Goal: Transaction & Acquisition: Purchase product/service

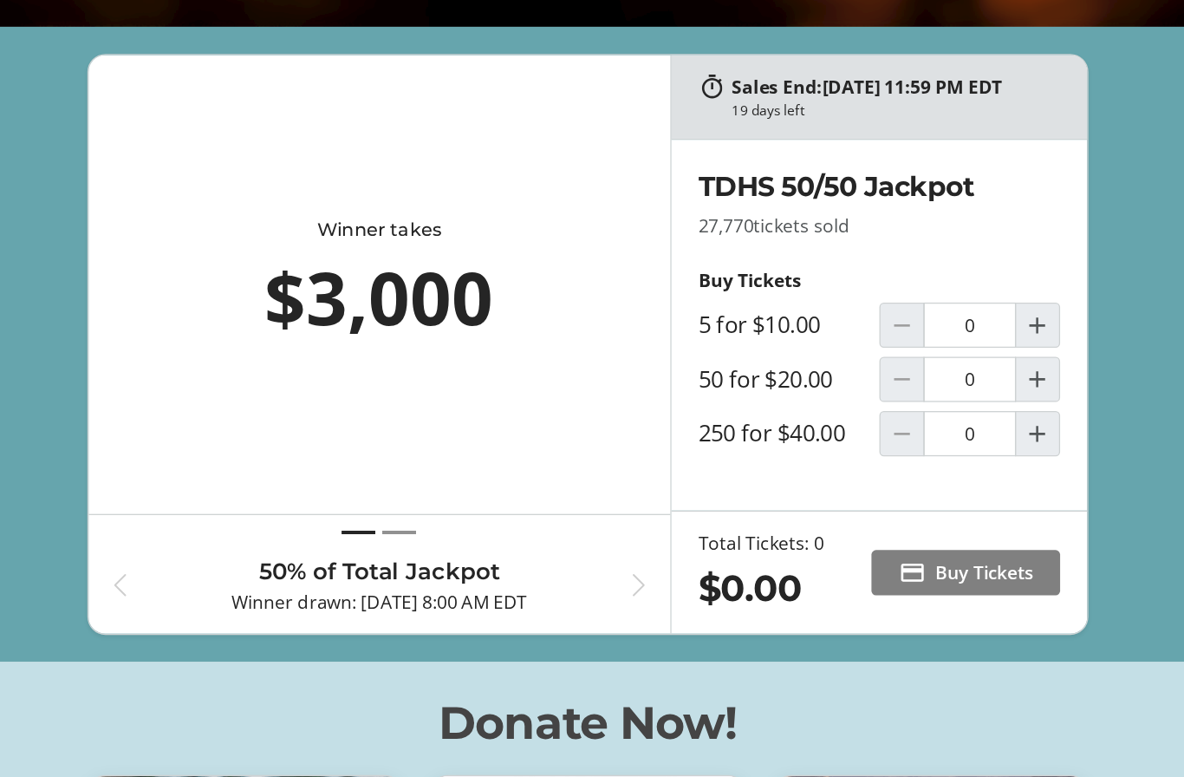
scroll to position [623, 0]
click at [927, 413] on mat-icon "Increment by one" at bounding box center [937, 423] width 21 height 21
type input "1"
click at [927, 455] on mat-icon "Increment by one" at bounding box center [937, 465] width 21 height 21
type input "1"
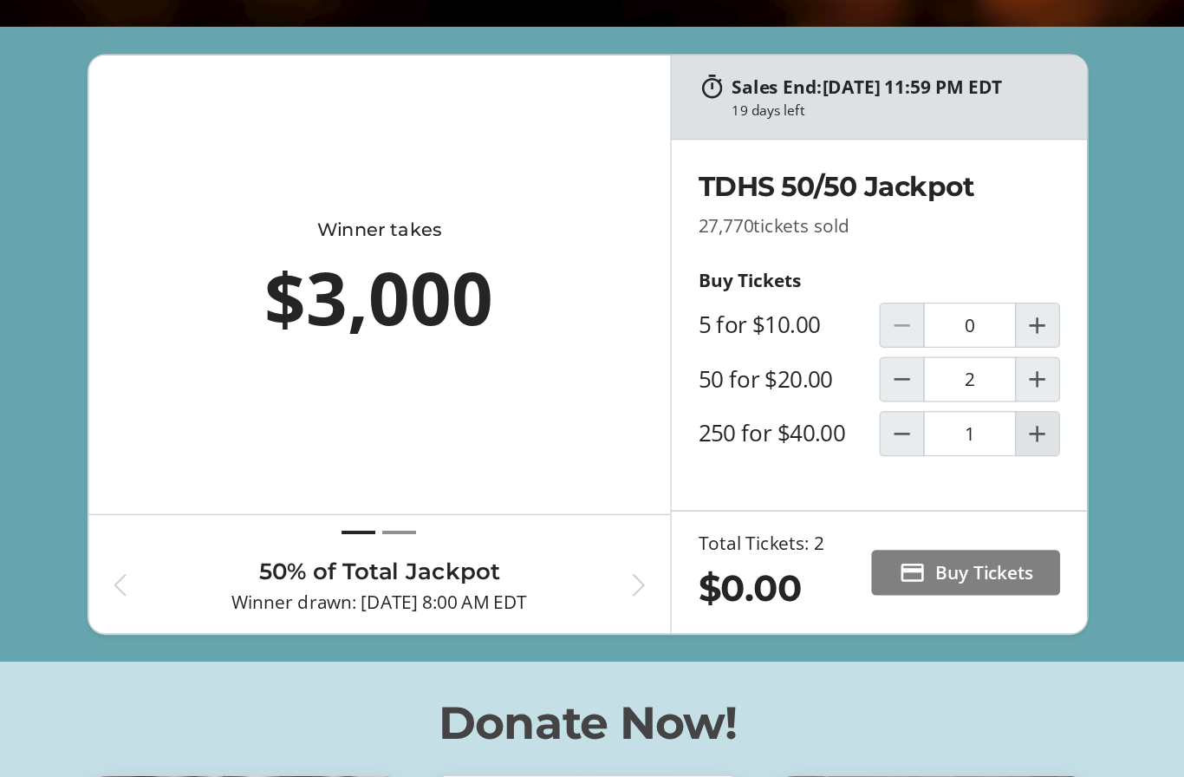
type input "1"
click at [927, 372] on mat-icon "Increment by one" at bounding box center [937, 382] width 21 height 21
type input "1"
click at [823, 413] on mat-icon "Decrement by one" at bounding box center [833, 423] width 21 height 21
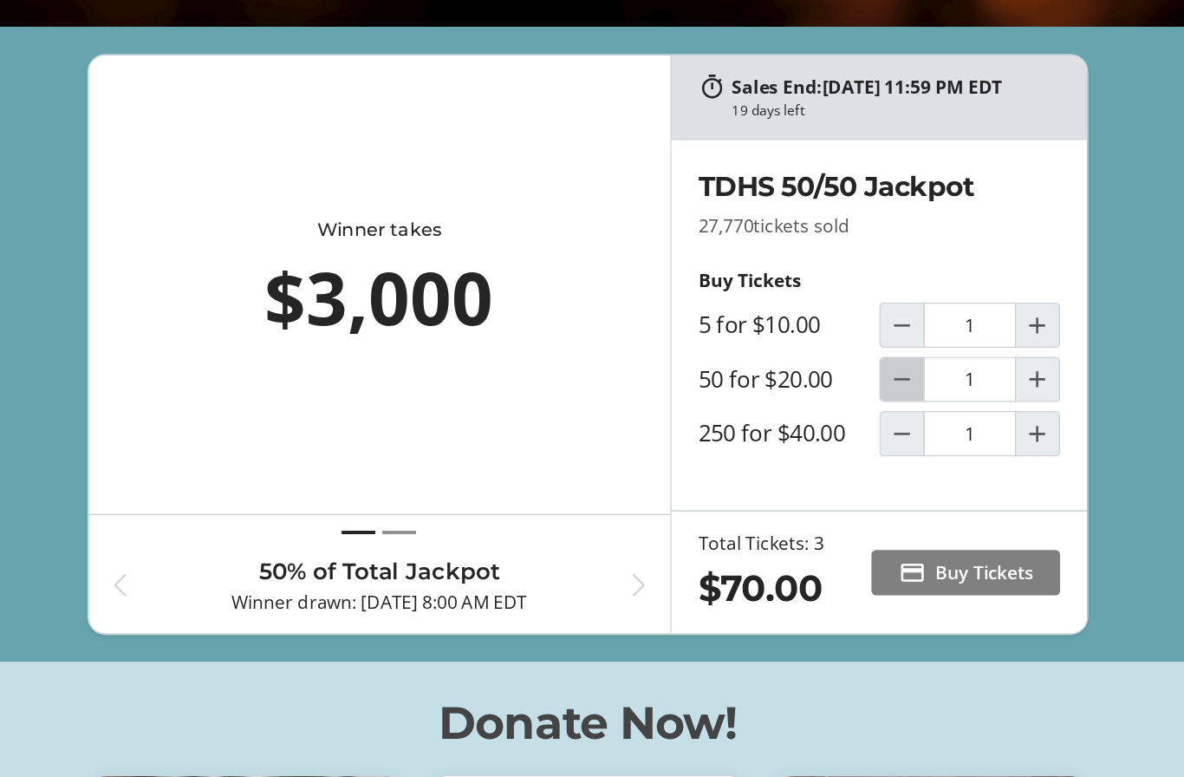
type input "0"
click at [816, 366] on span "Decrement by one" at bounding box center [832, 382] width 33 height 33
type input "0"
click at [816, 449] on span "Decrement by one" at bounding box center [832, 465] width 33 height 33
type input "0"
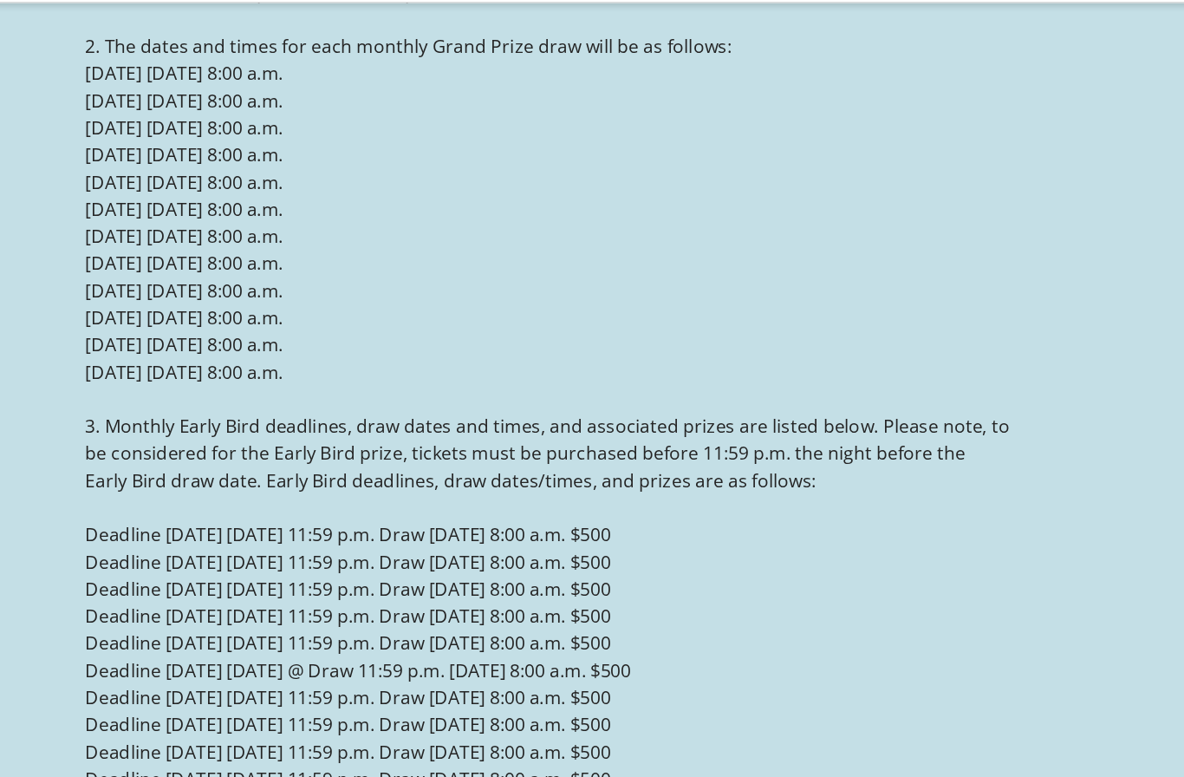
scroll to position [2727, 0]
